Goal: Information Seeking & Learning: Find specific page/section

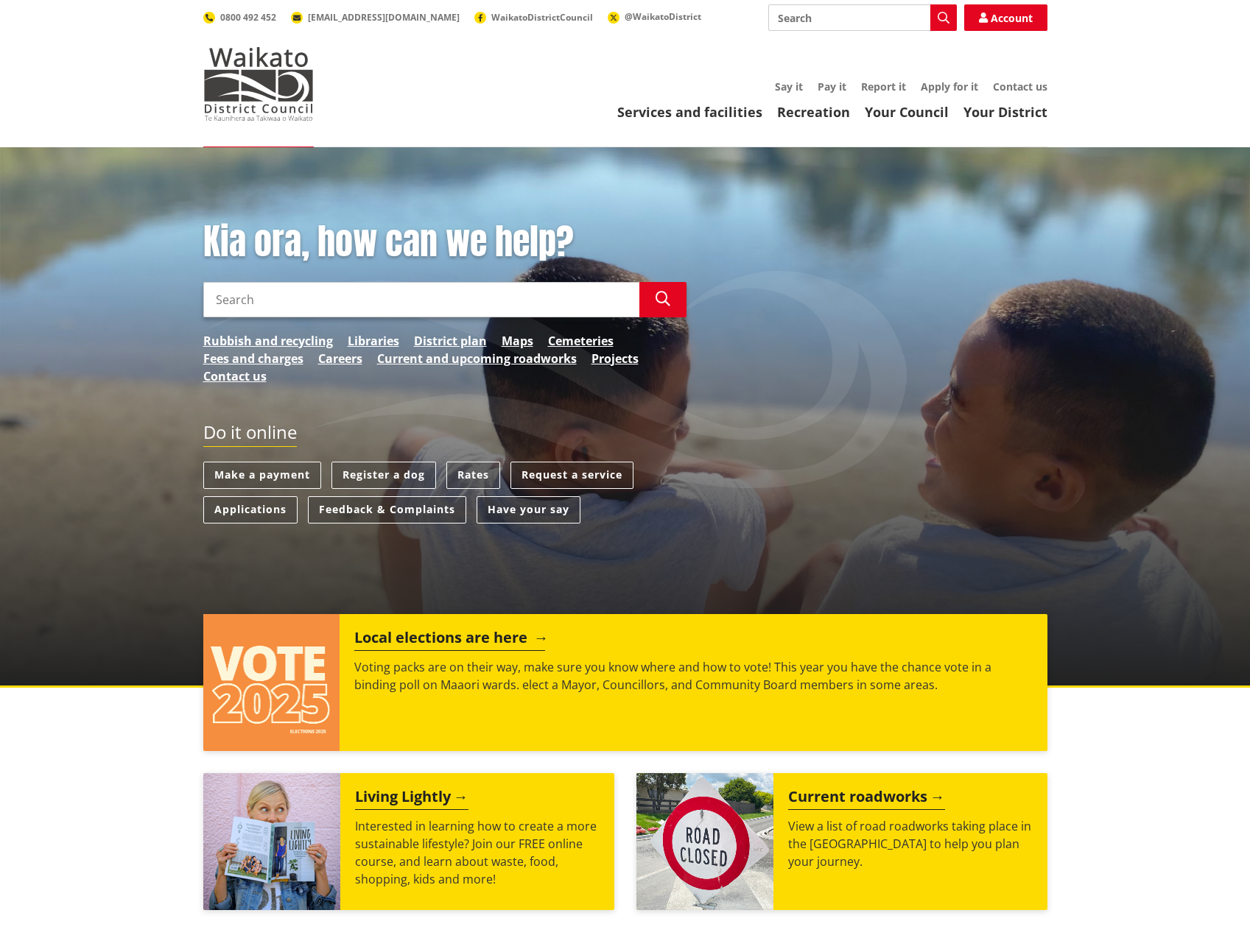
click at [522, 641] on h2 "Local elections are here" at bounding box center [449, 639] width 190 height 22
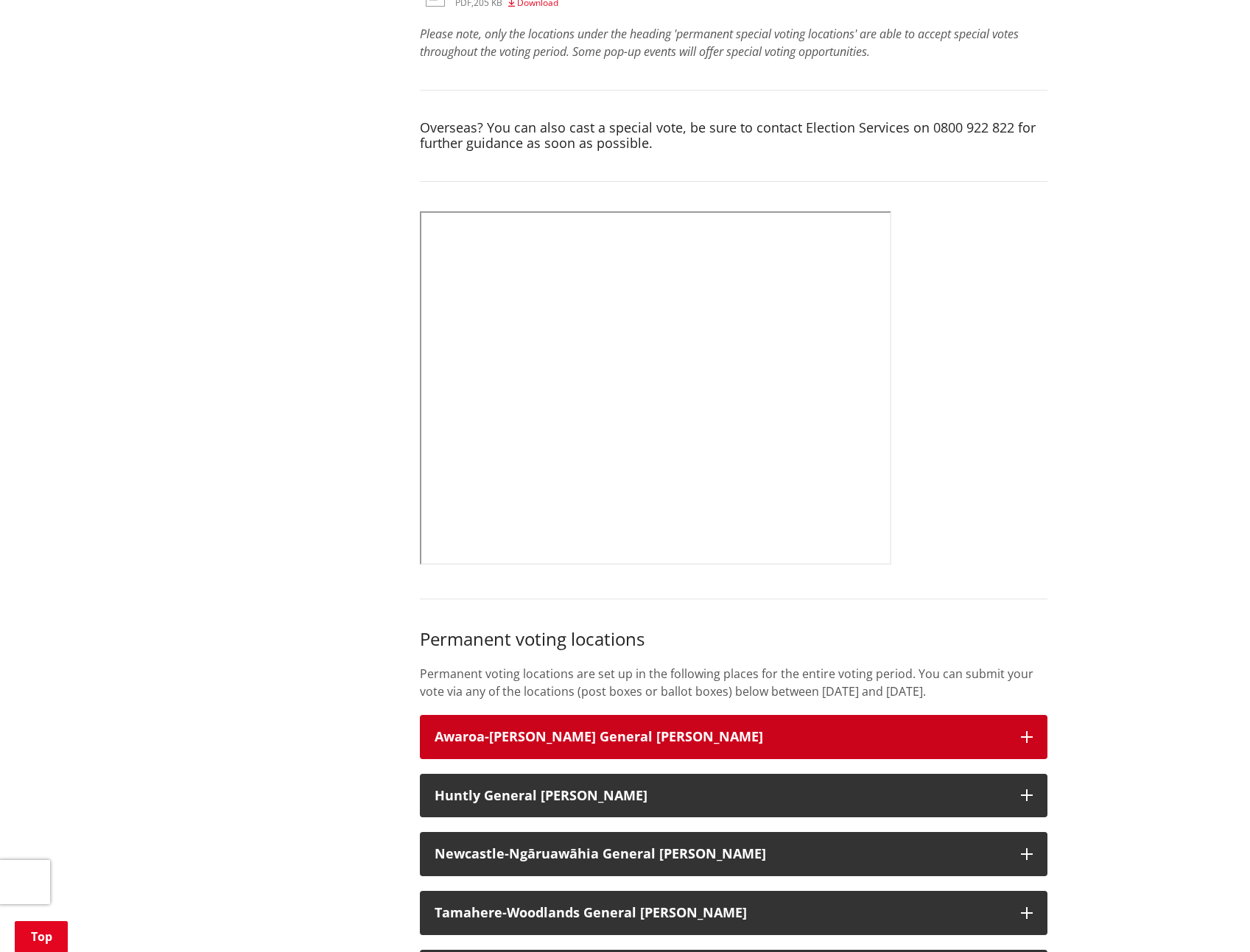
scroll to position [736, 0]
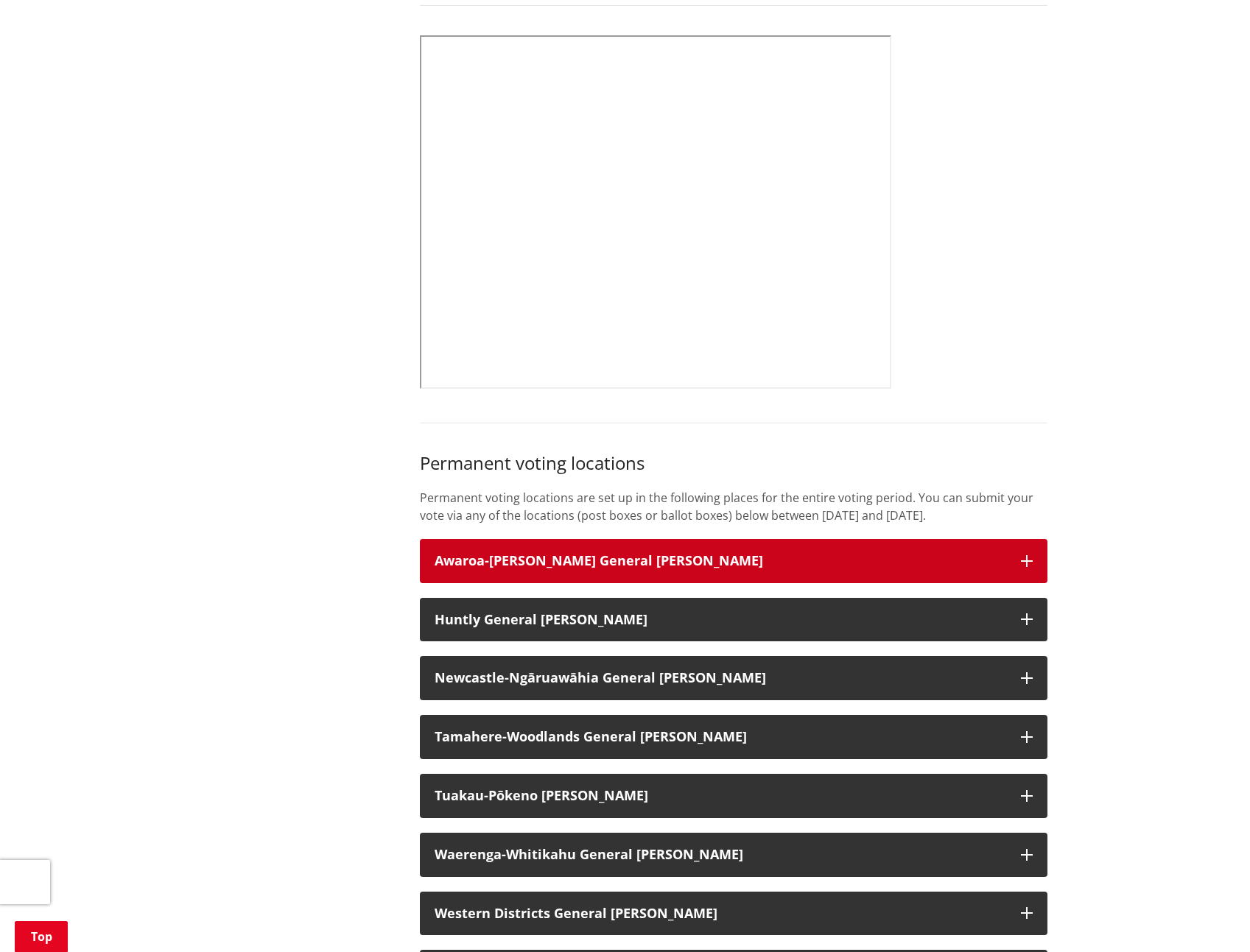
click at [1025, 567] on icon "button" at bounding box center [1027, 561] width 12 height 12
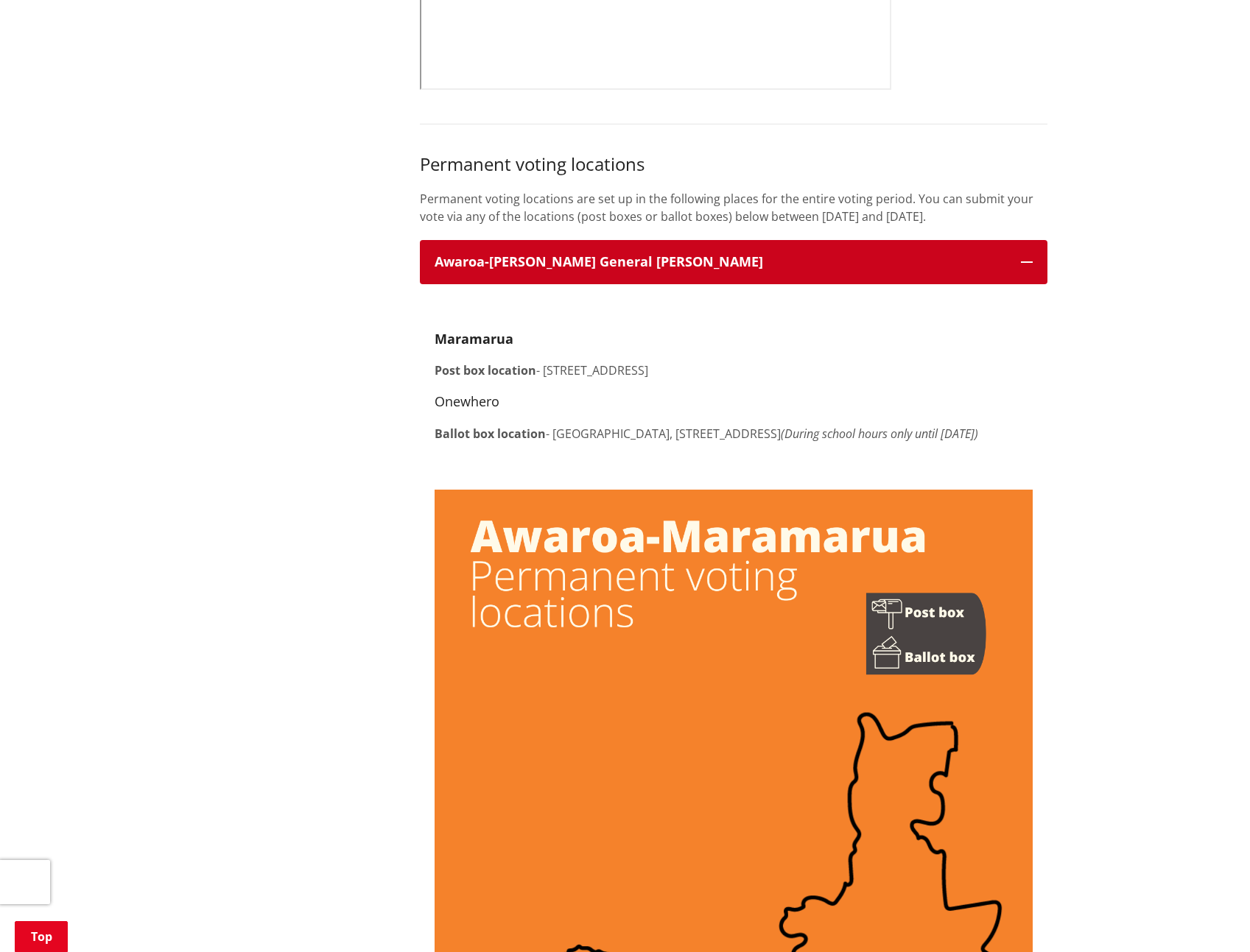
scroll to position [1031, 0]
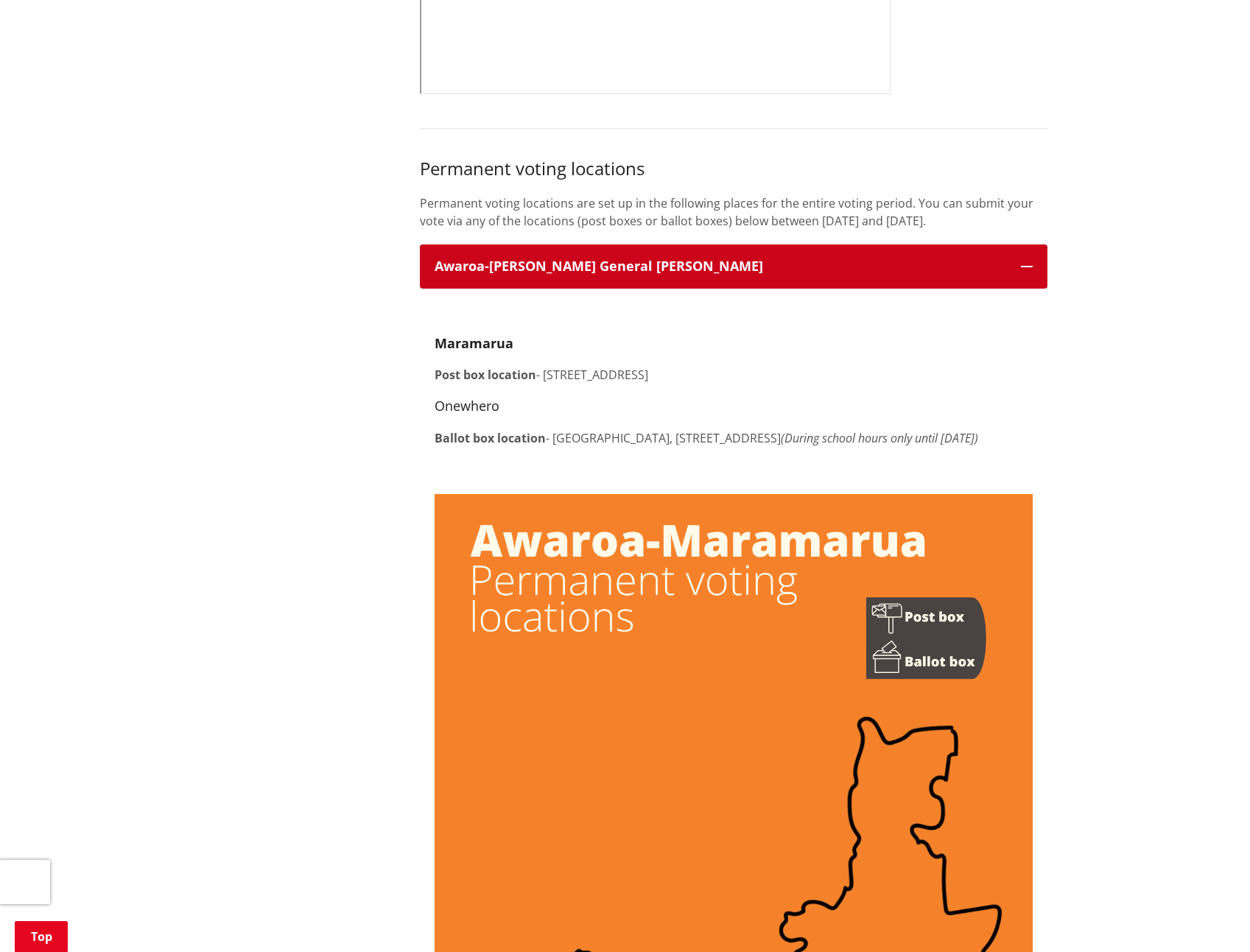
click at [1030, 273] on icon "button" at bounding box center [1027, 267] width 12 height 12
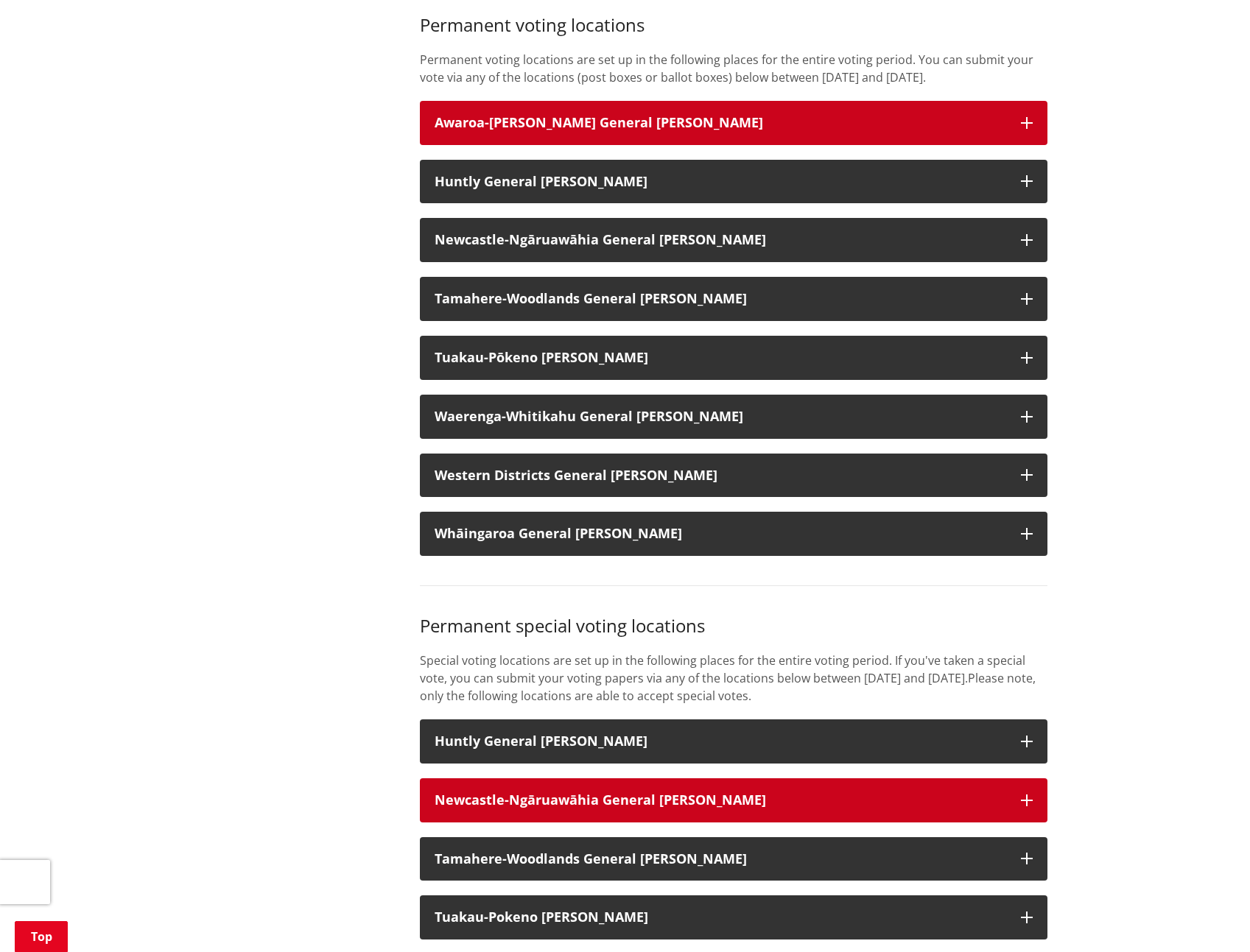
scroll to position [1473, 0]
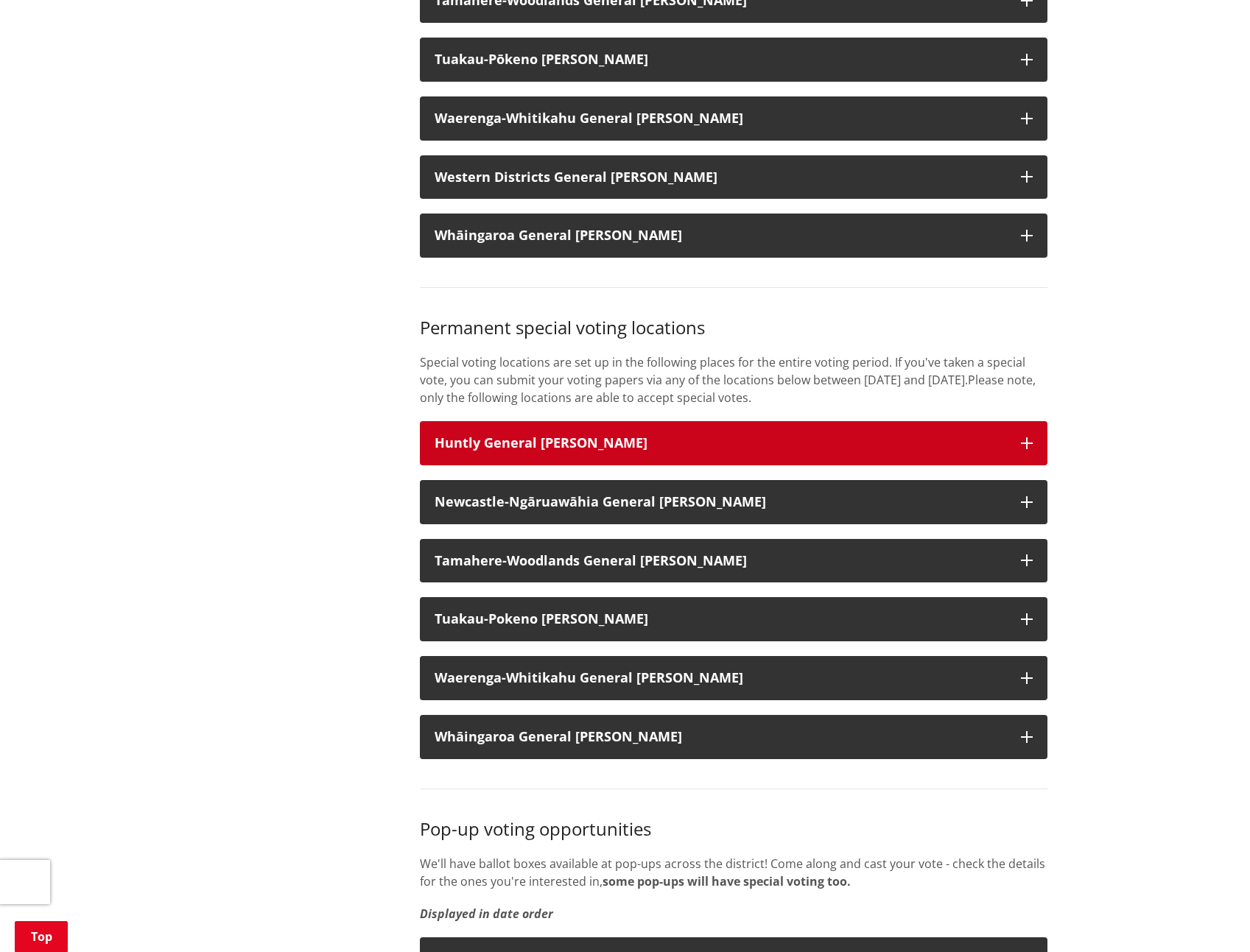
click at [1027, 450] on button "Huntly General [PERSON_NAME]" at bounding box center [733, 443] width 627 height 44
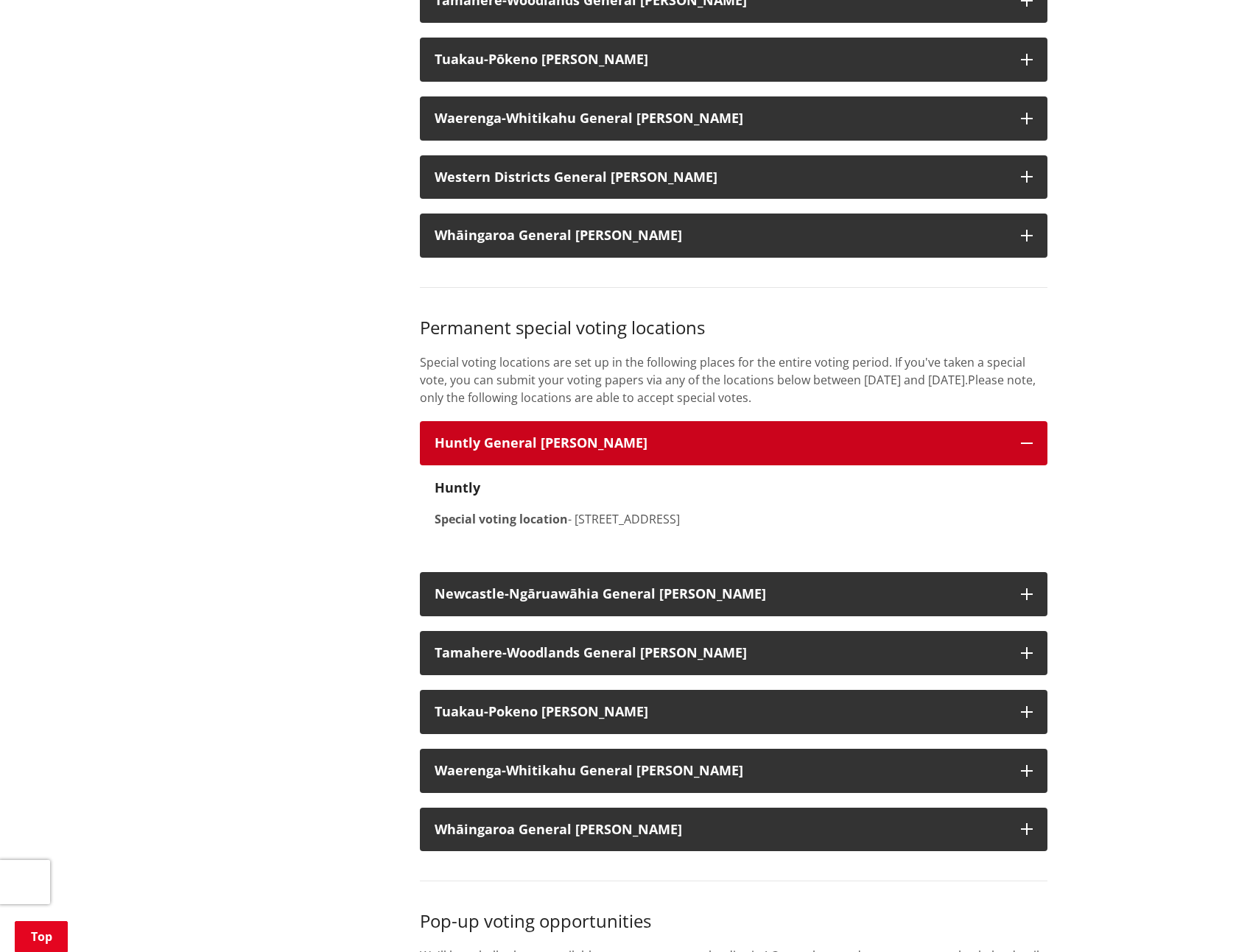
click at [1027, 450] on button "Huntly General [PERSON_NAME]" at bounding box center [733, 443] width 627 height 44
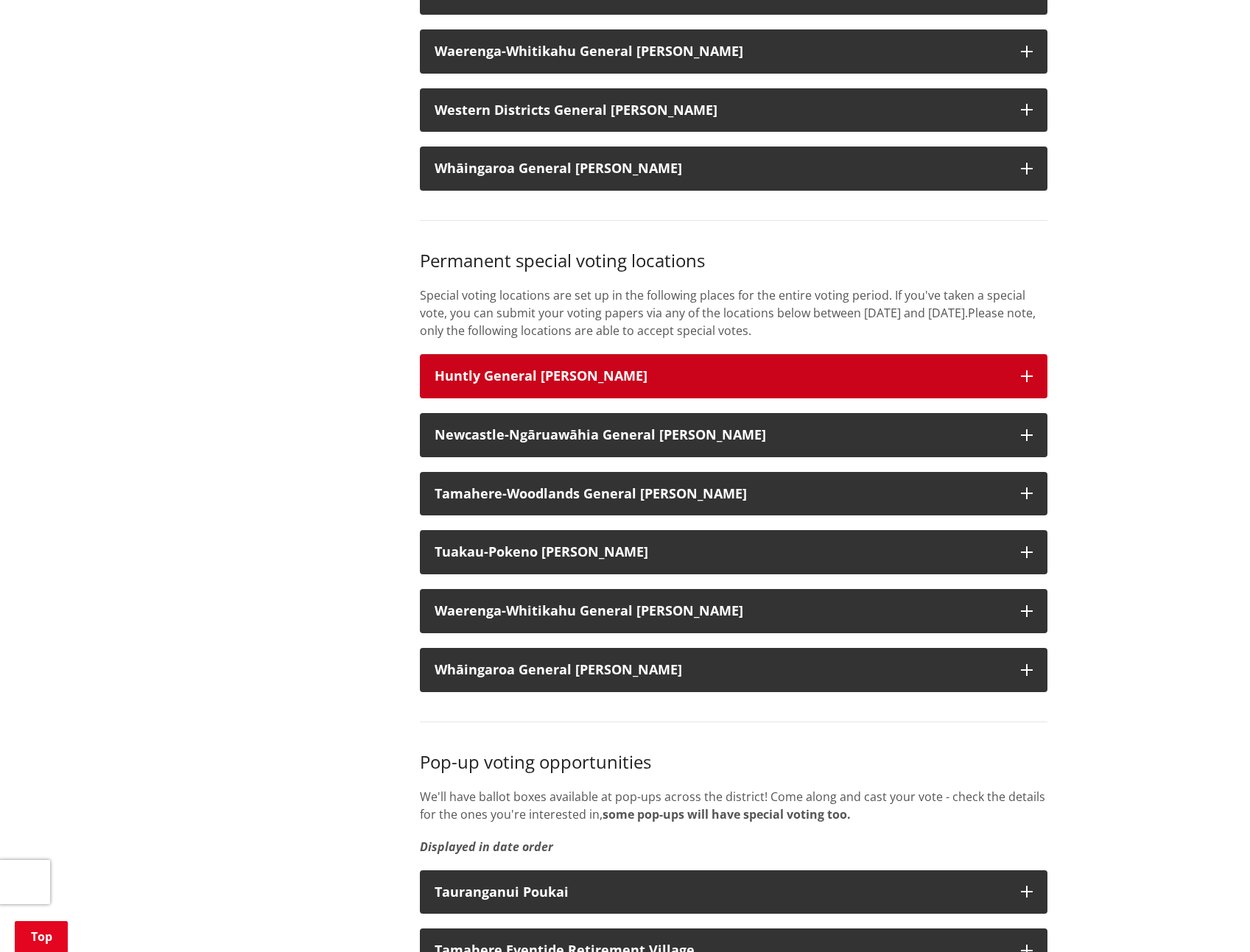
scroll to position [1767, 0]
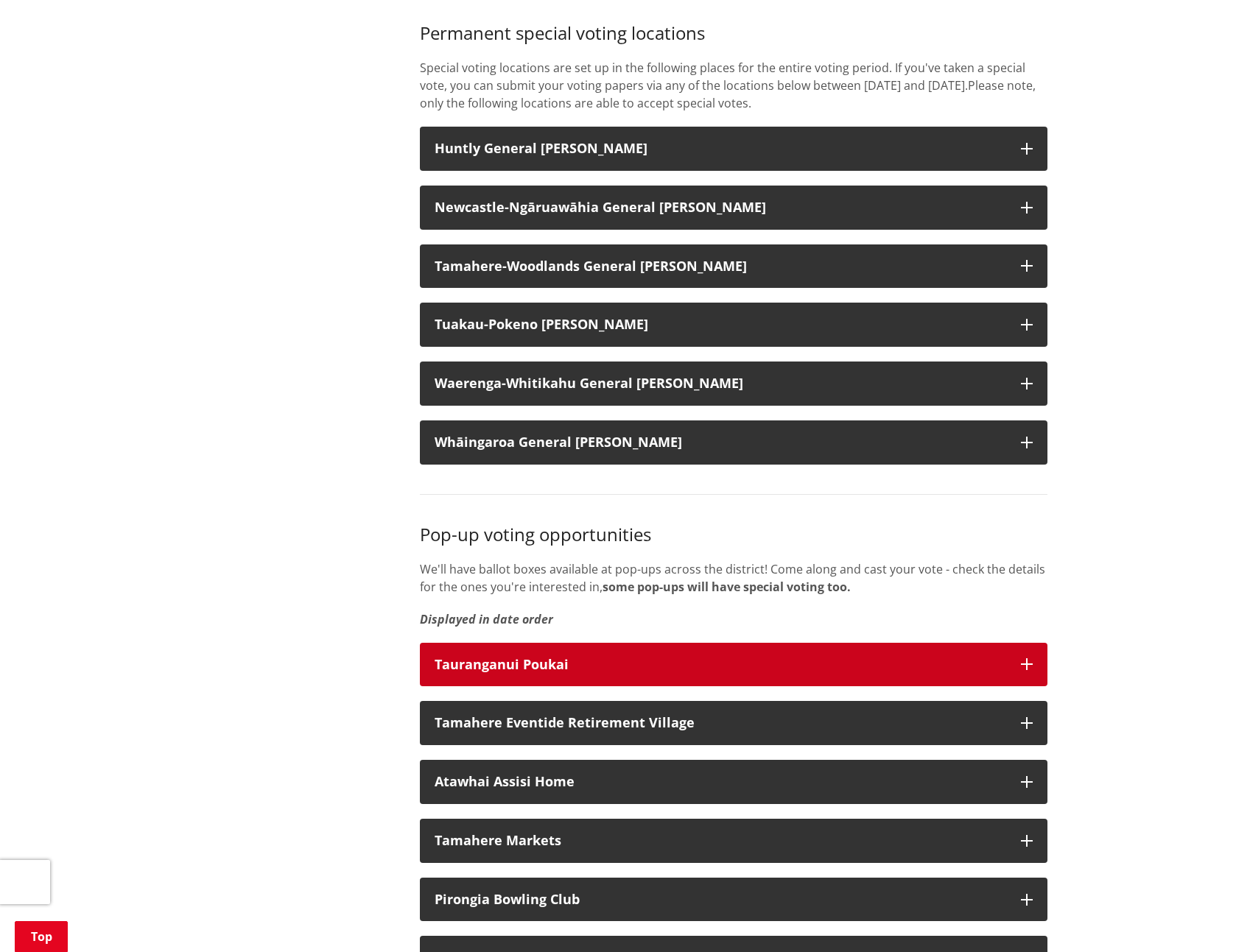
click at [1030, 670] on icon "button" at bounding box center [1027, 664] width 12 height 12
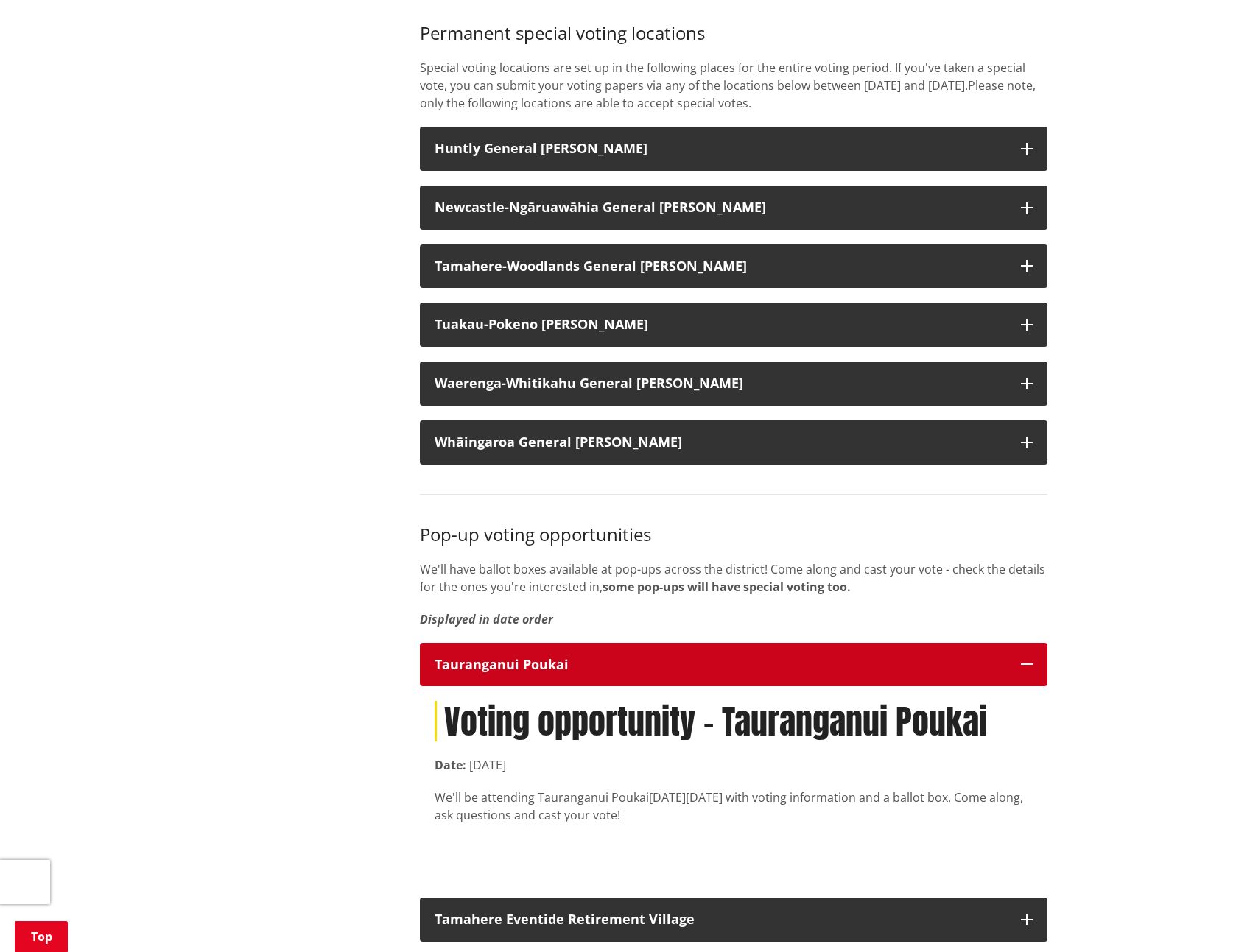
click at [1030, 670] on icon "button" at bounding box center [1027, 664] width 12 height 12
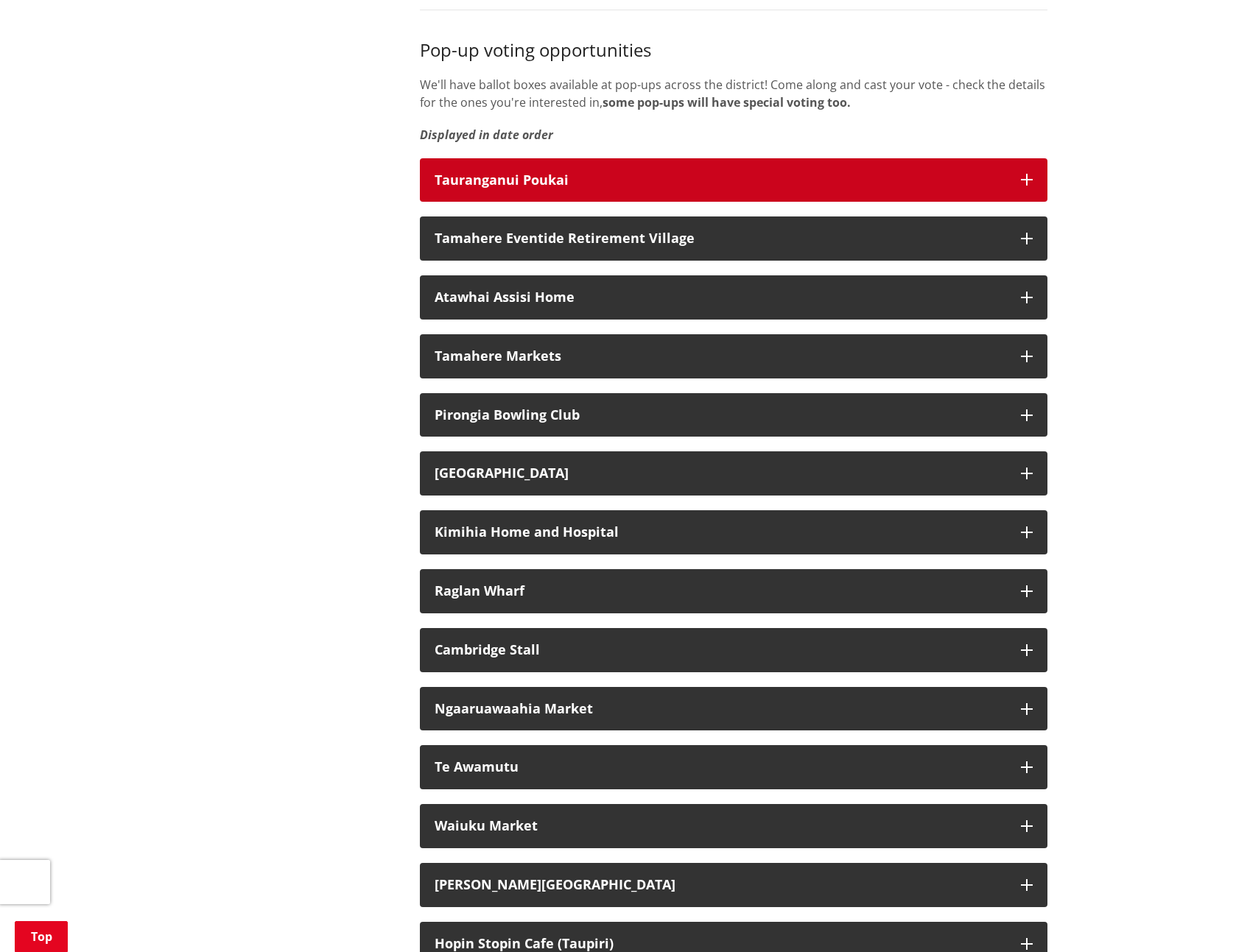
scroll to position [2282, 0]
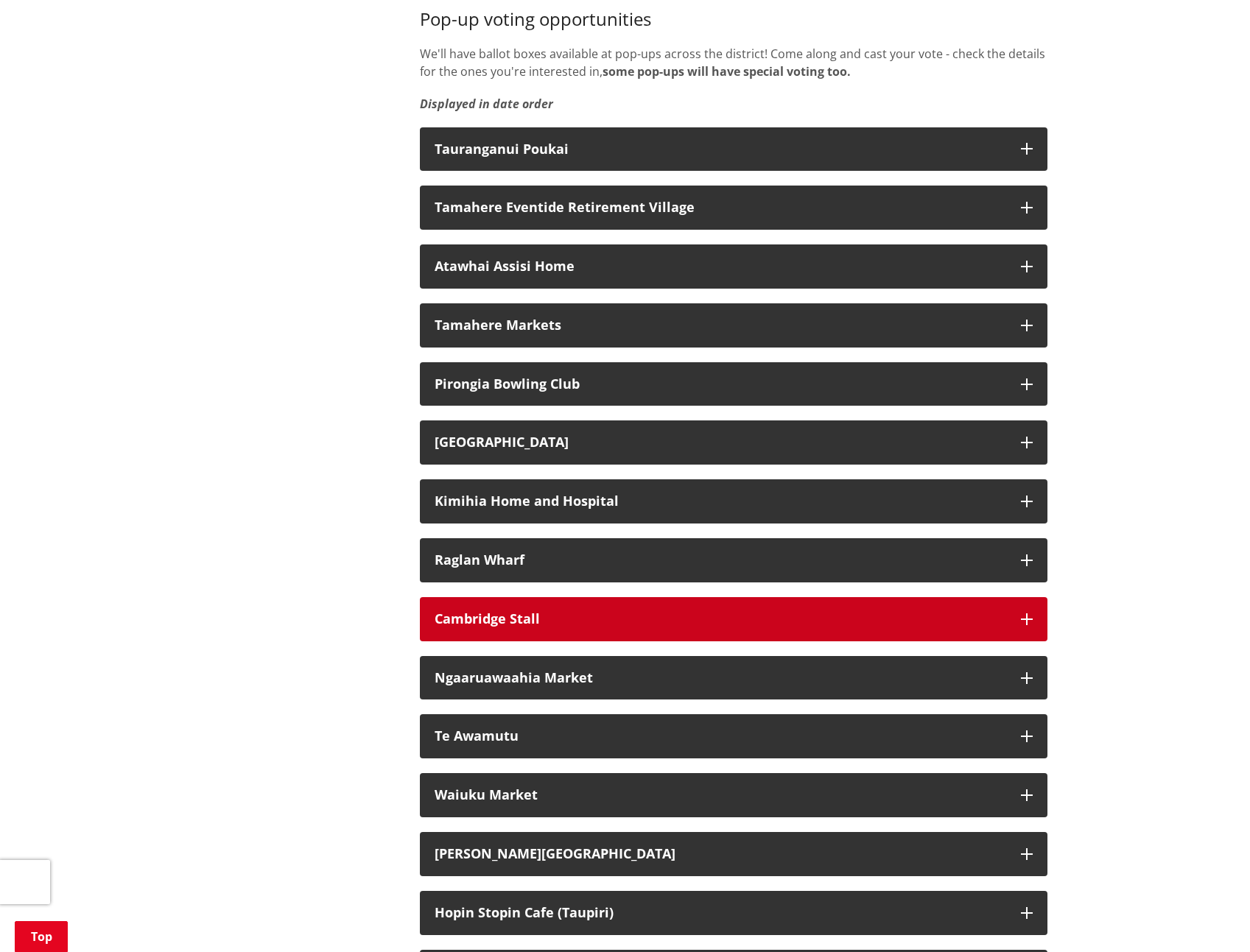
click at [1032, 625] on icon "button" at bounding box center [1027, 619] width 12 height 12
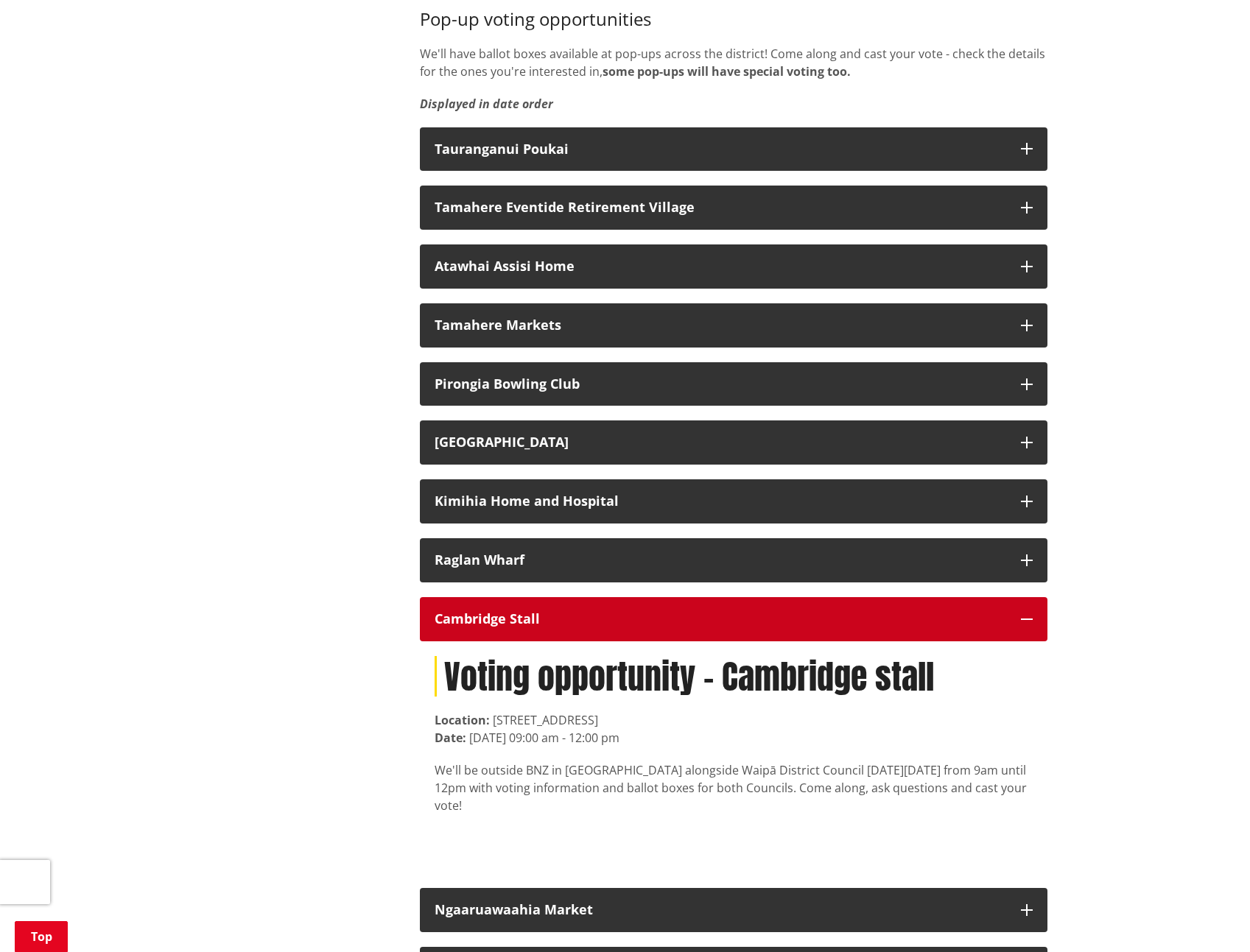
click at [1032, 625] on icon "button" at bounding box center [1027, 619] width 12 height 12
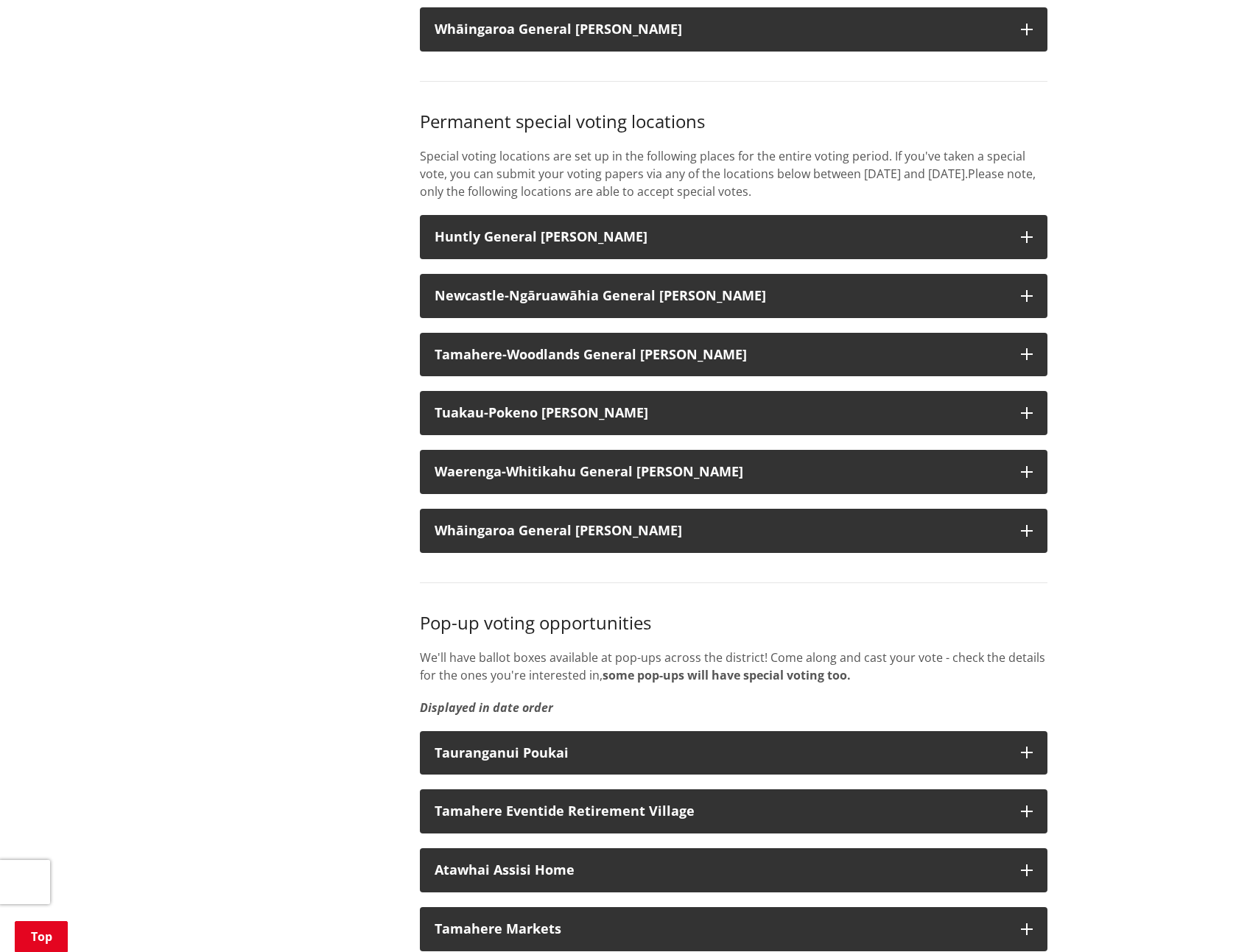
scroll to position [1547, 0]
